Goal: Task Accomplishment & Management: Manage account settings

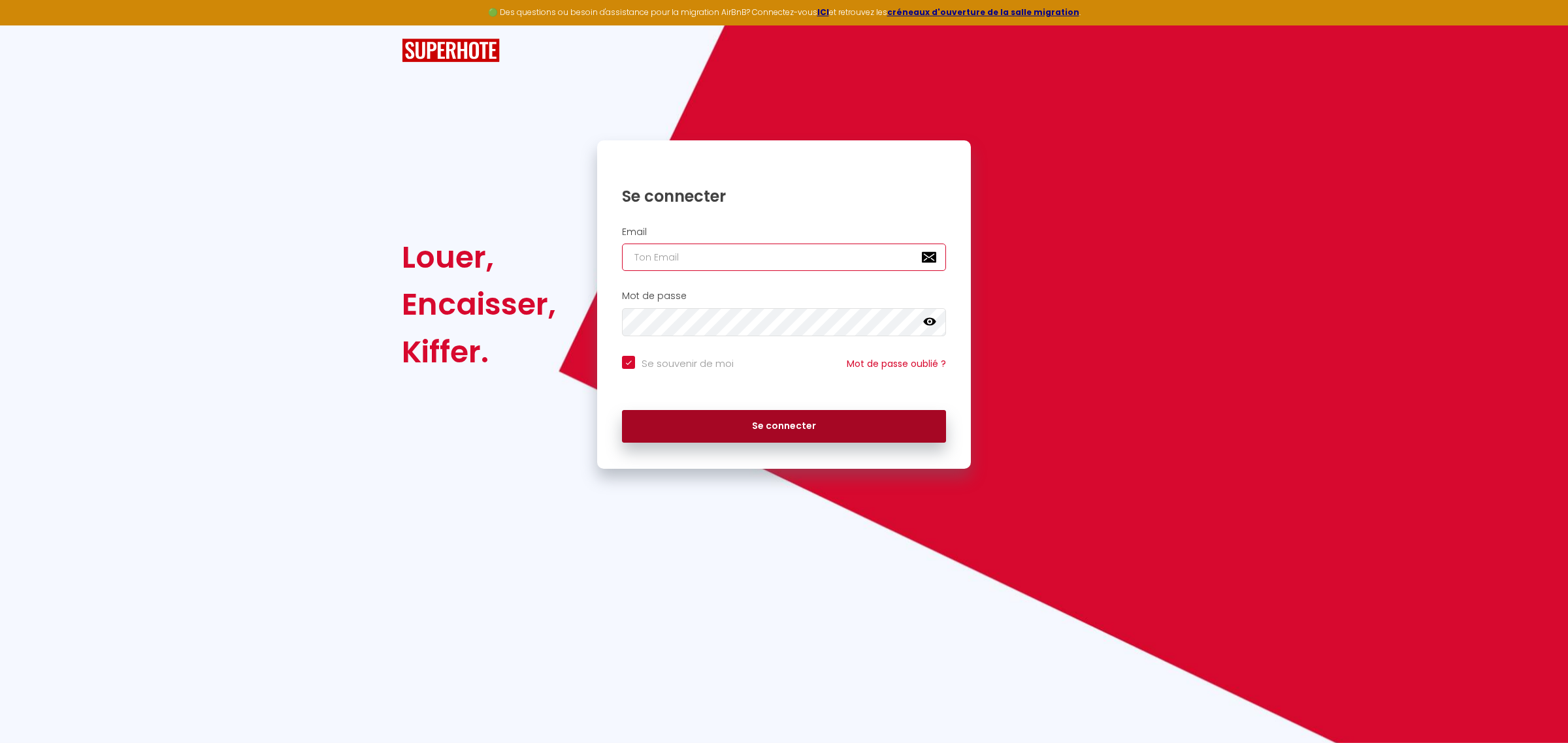
type input "[EMAIL_ADDRESS][DOMAIN_NAME]"
click at [745, 419] on button "Se connecter" at bounding box center [783, 427] width 324 height 33
checkbox input "true"
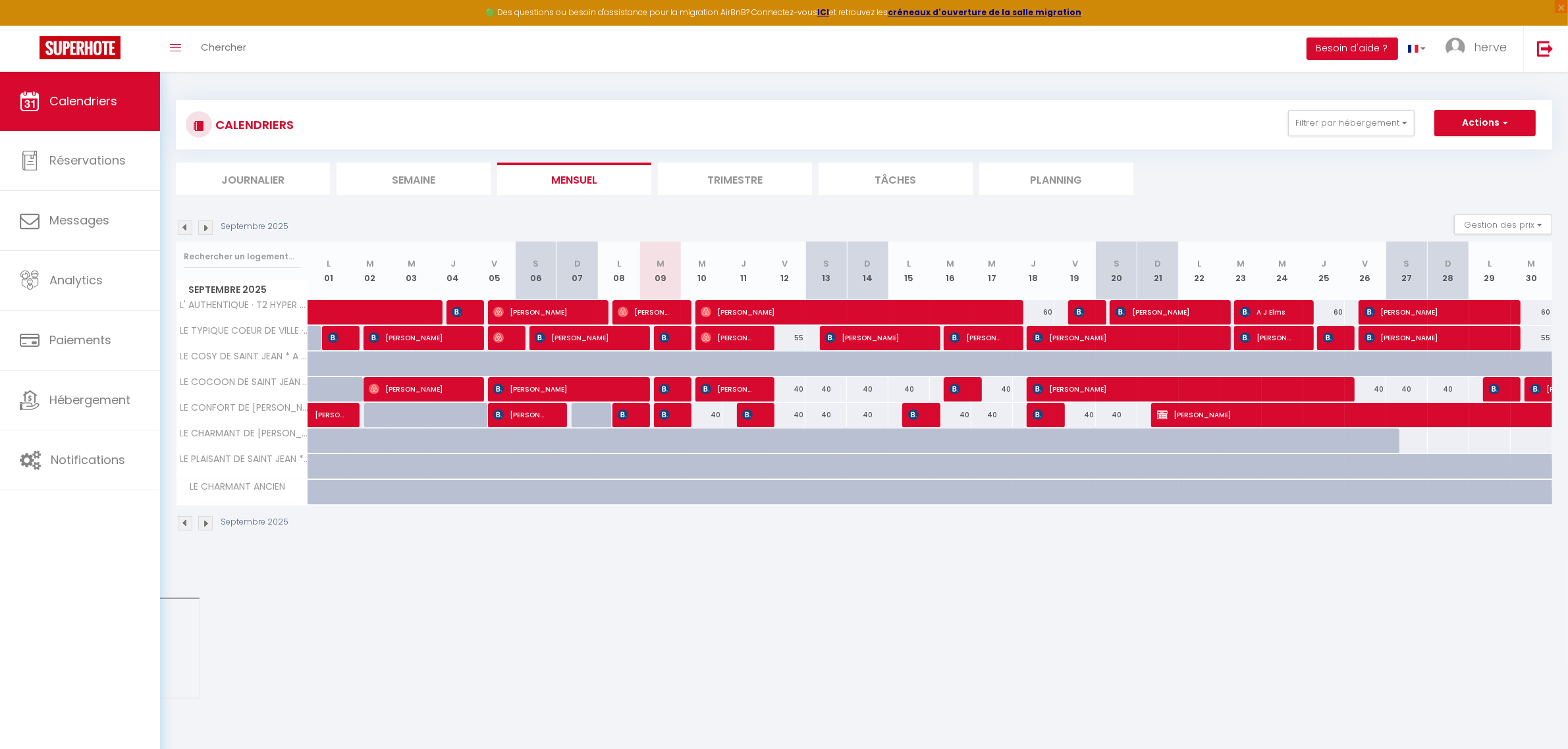
click at [179, 230] on img at bounding box center [185, 228] width 14 height 14
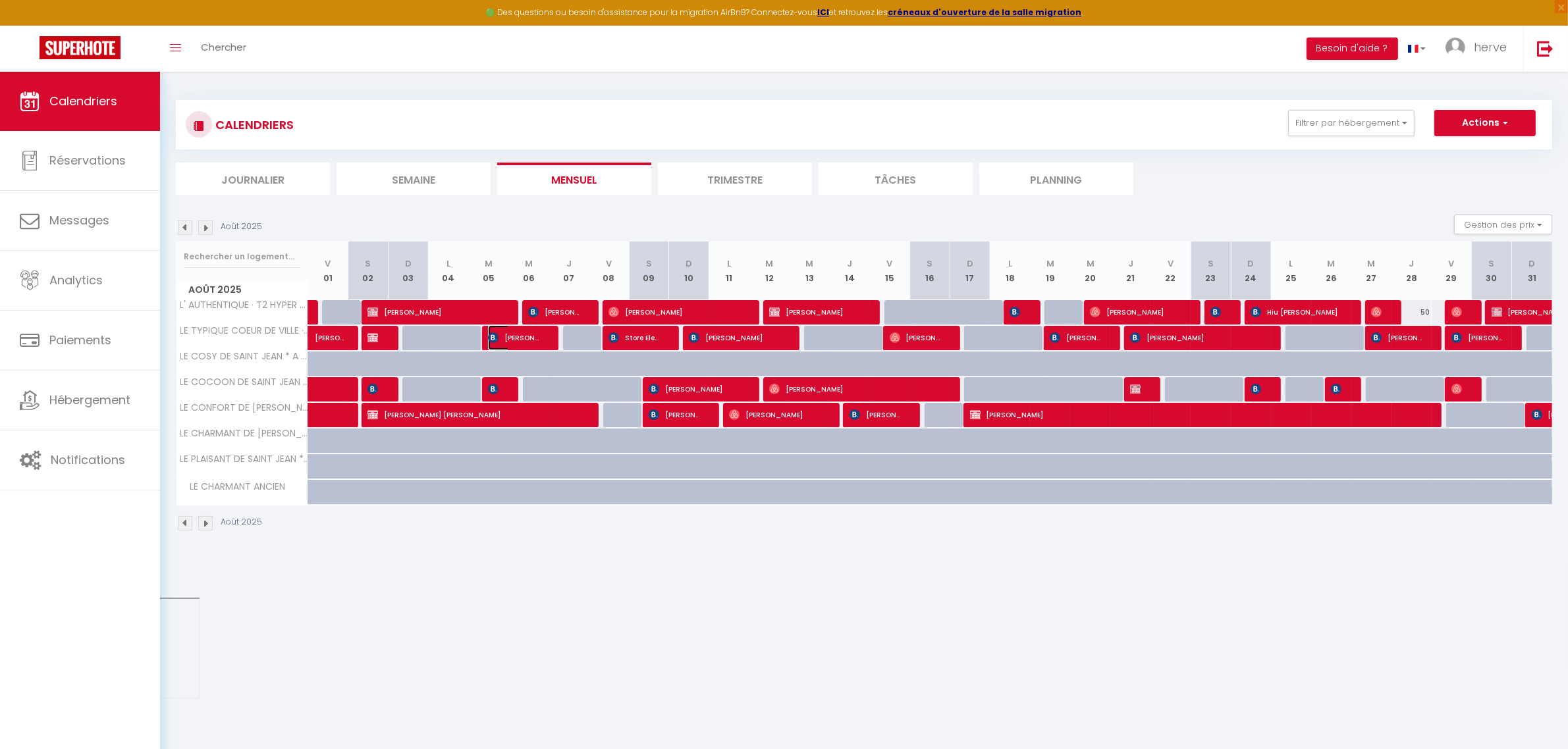
click at [532, 343] on span "[PERSON_NAME]" at bounding box center [514, 338] width 53 height 25
select select "OK"
select select "KO"
select select "0"
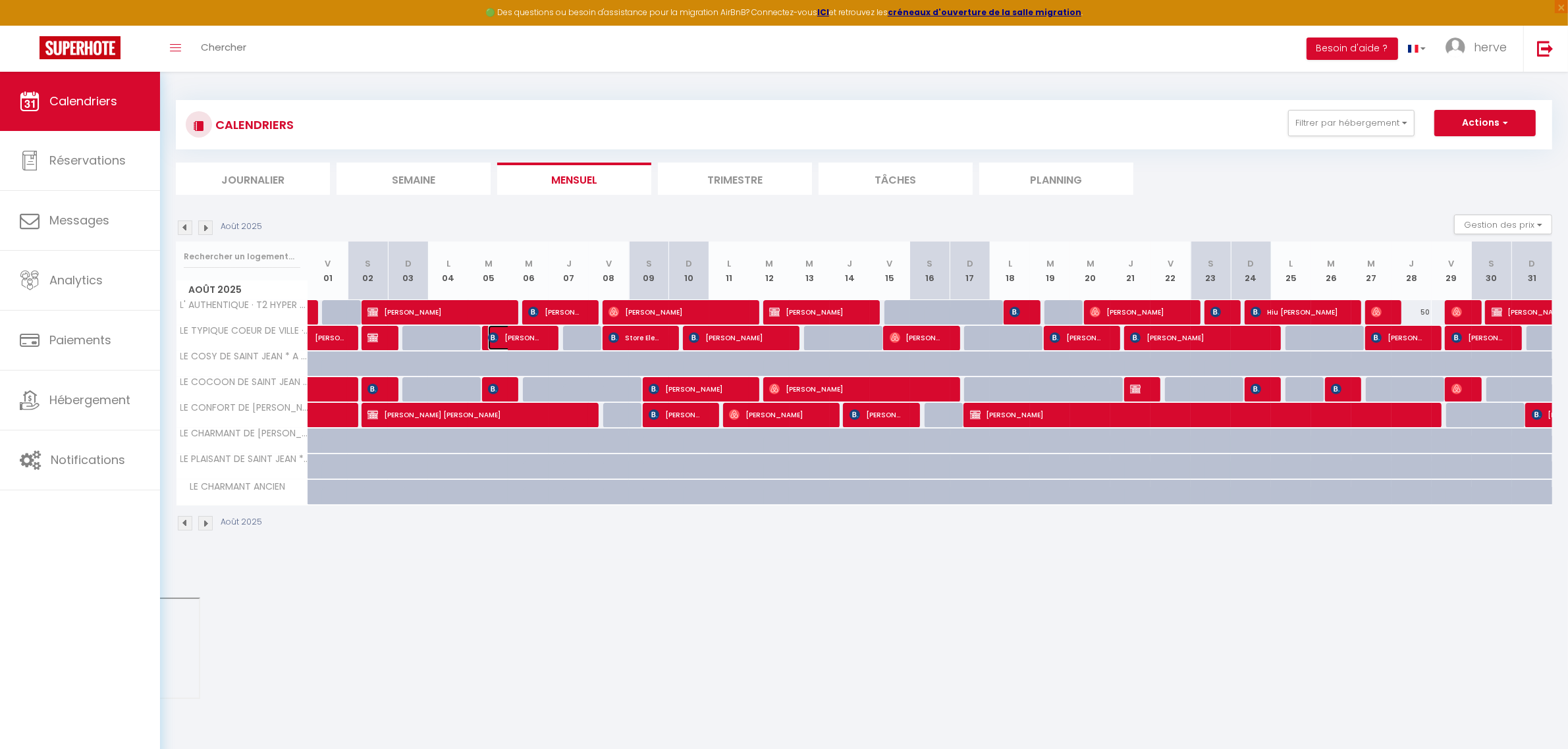
select select "1"
select select
